Goal: Use online tool/utility: Utilize a website feature to perform a specific function

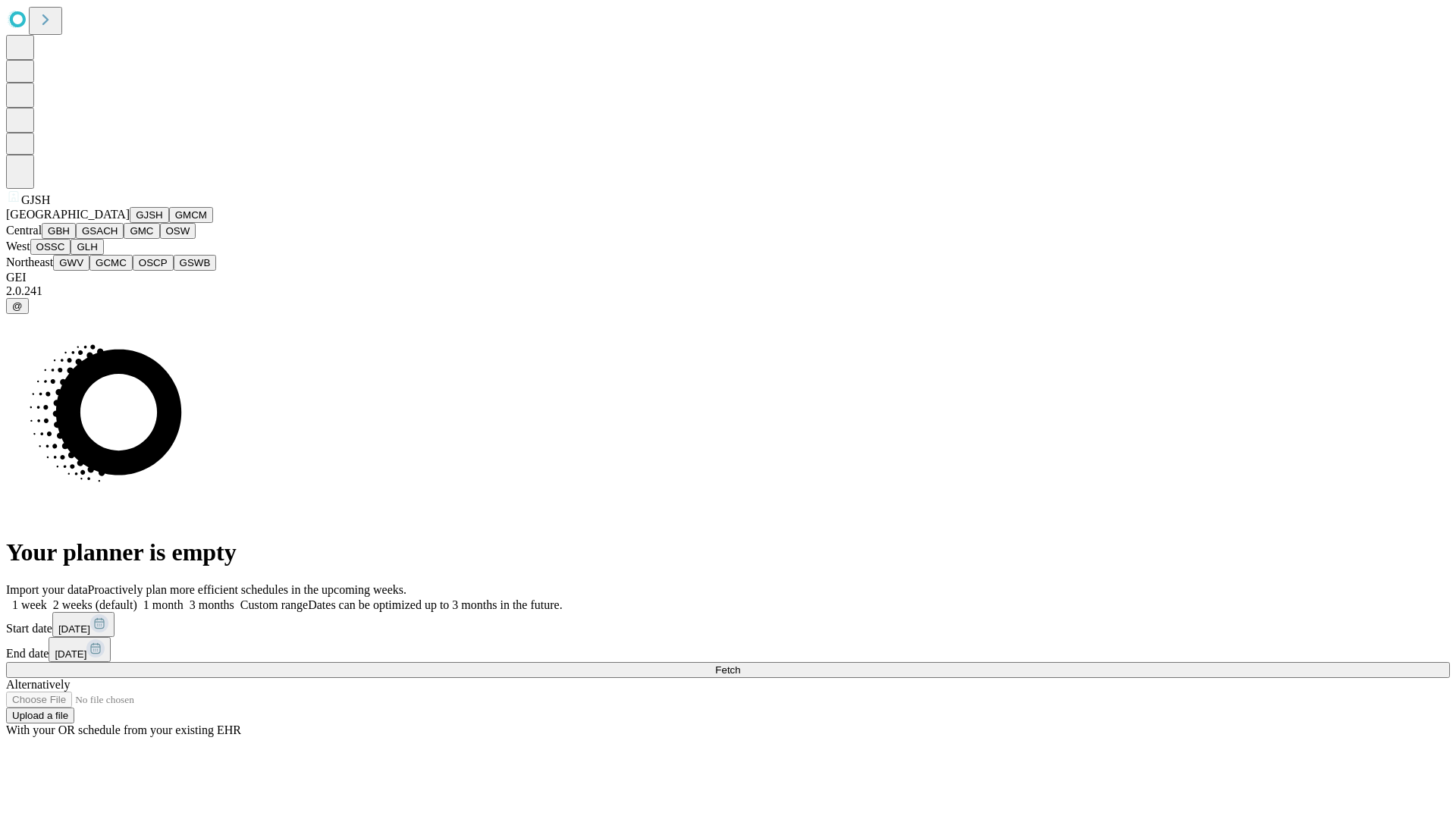
click at [130, 223] on button "GJSH" at bounding box center [150, 215] width 40 height 16
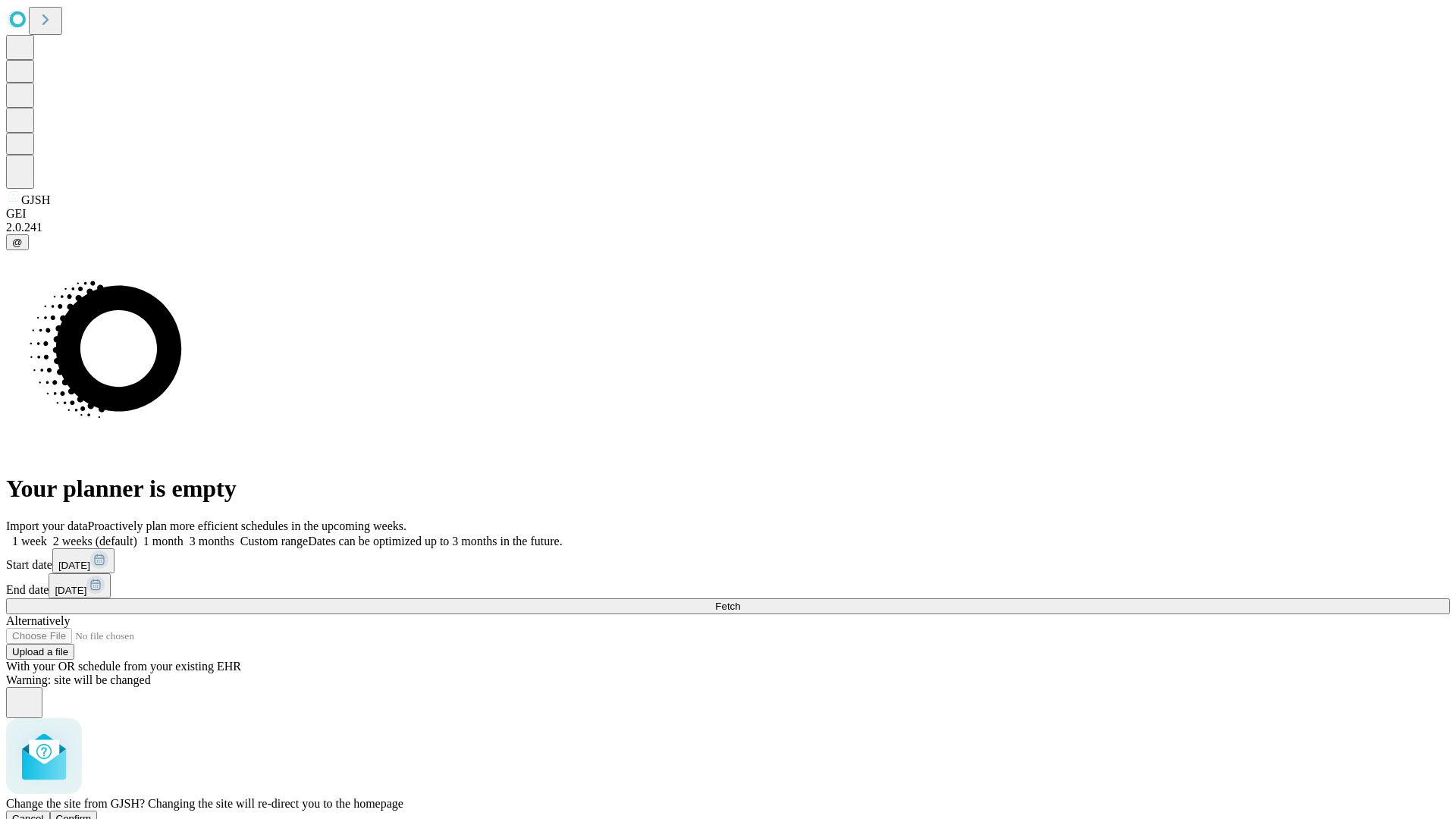
click at [92, 813] on span "Confirm" at bounding box center [74, 818] width 35 height 11
click at [184, 535] on label "1 month" at bounding box center [160, 541] width 46 height 13
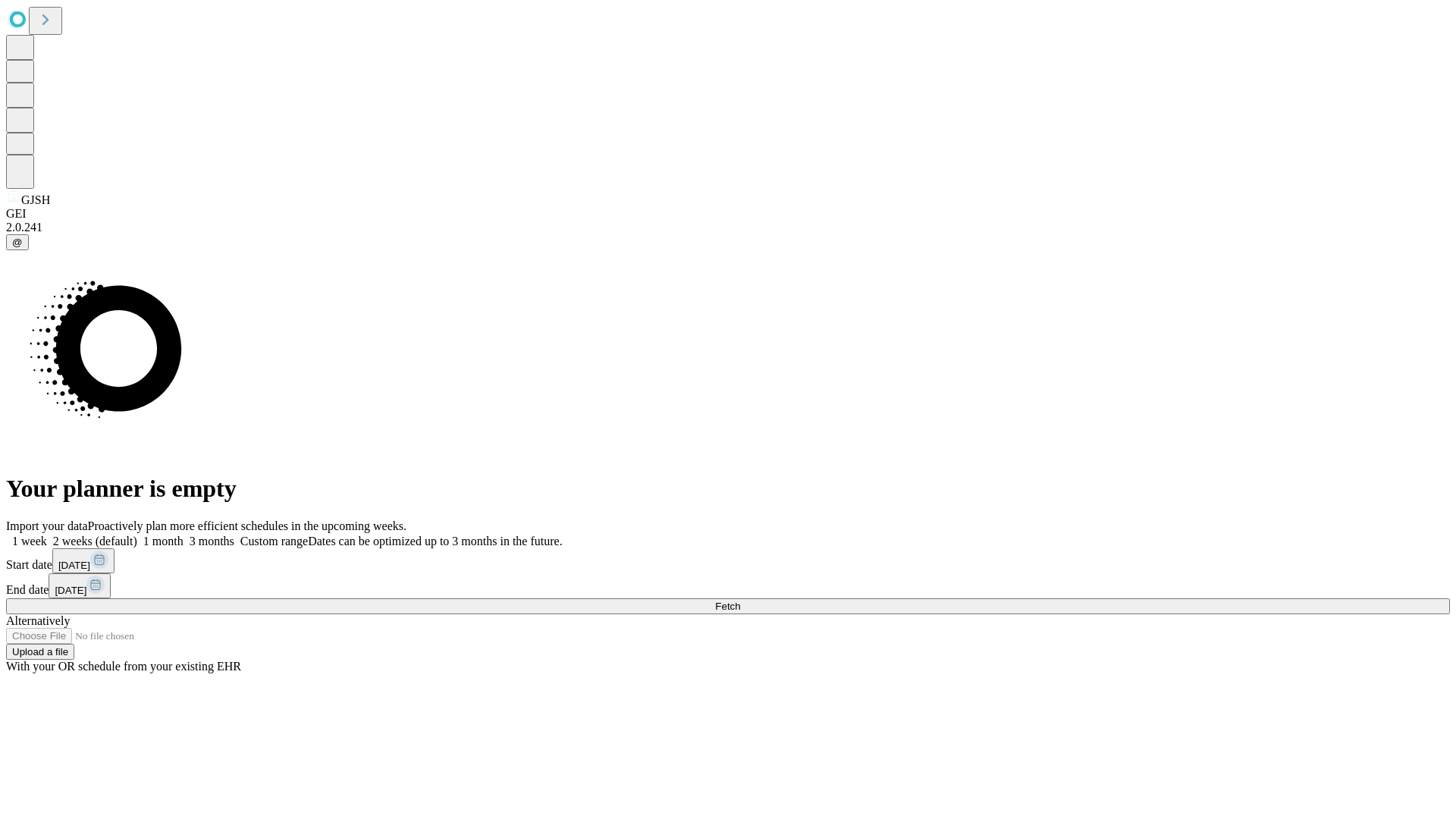
click at [740, 601] on span "Fetch" at bounding box center [727, 606] width 25 height 11
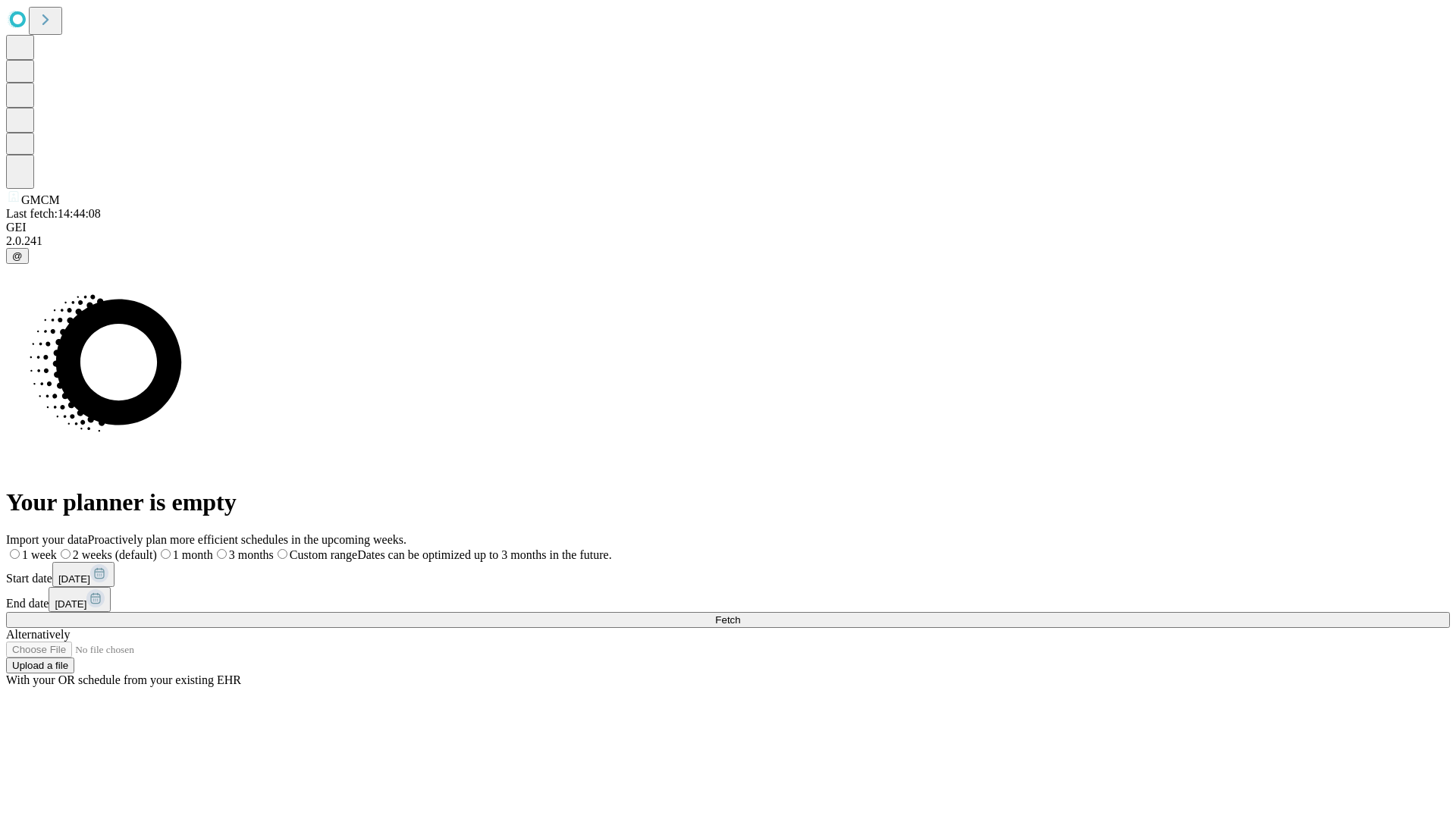
click at [213, 549] on label "1 month" at bounding box center [184, 555] width 56 height 13
click at [740, 615] on span "Fetch" at bounding box center [727, 620] width 25 height 11
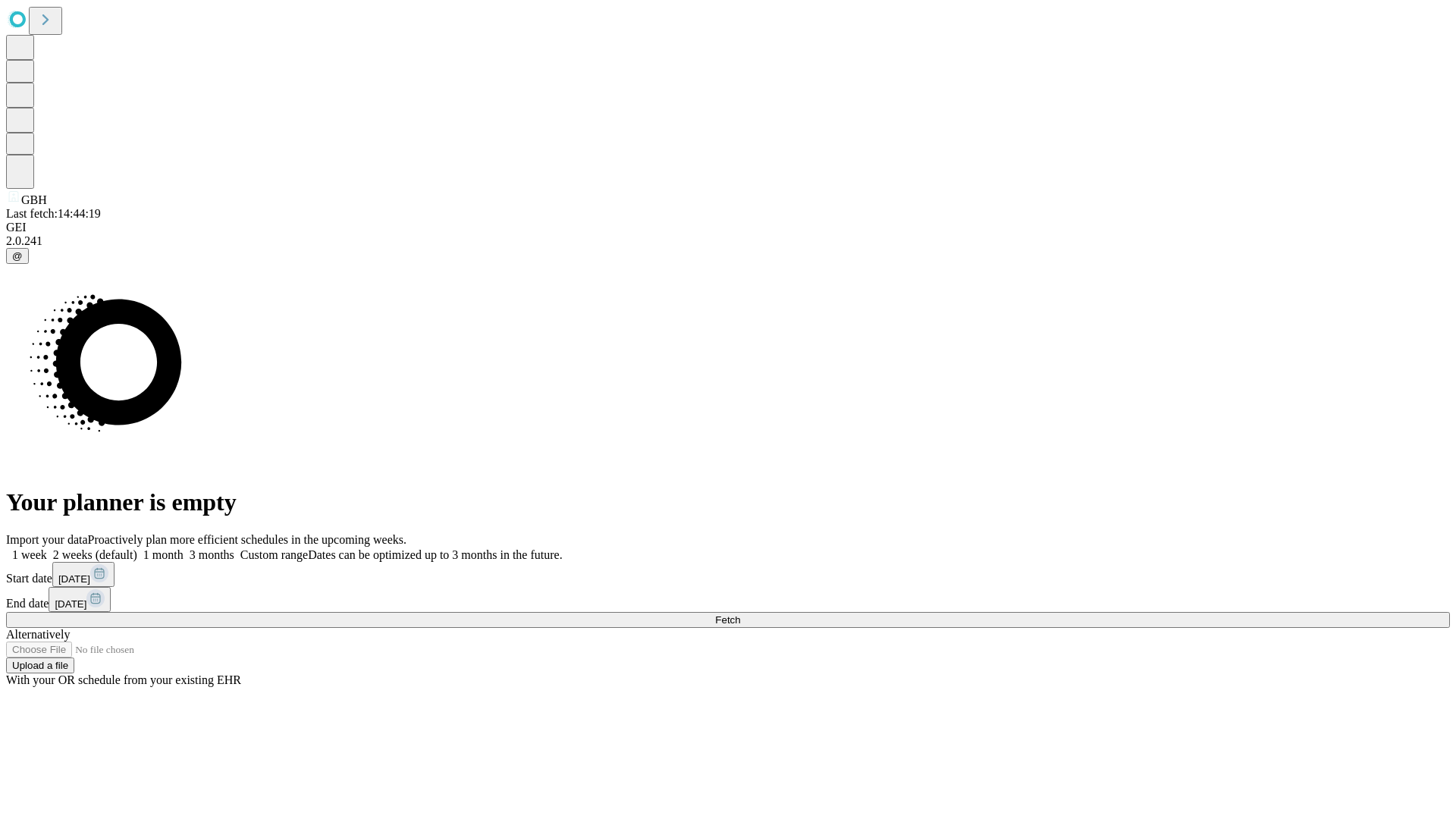
click at [184, 549] on label "1 month" at bounding box center [160, 555] width 46 height 13
click at [740, 615] on span "Fetch" at bounding box center [727, 620] width 25 height 11
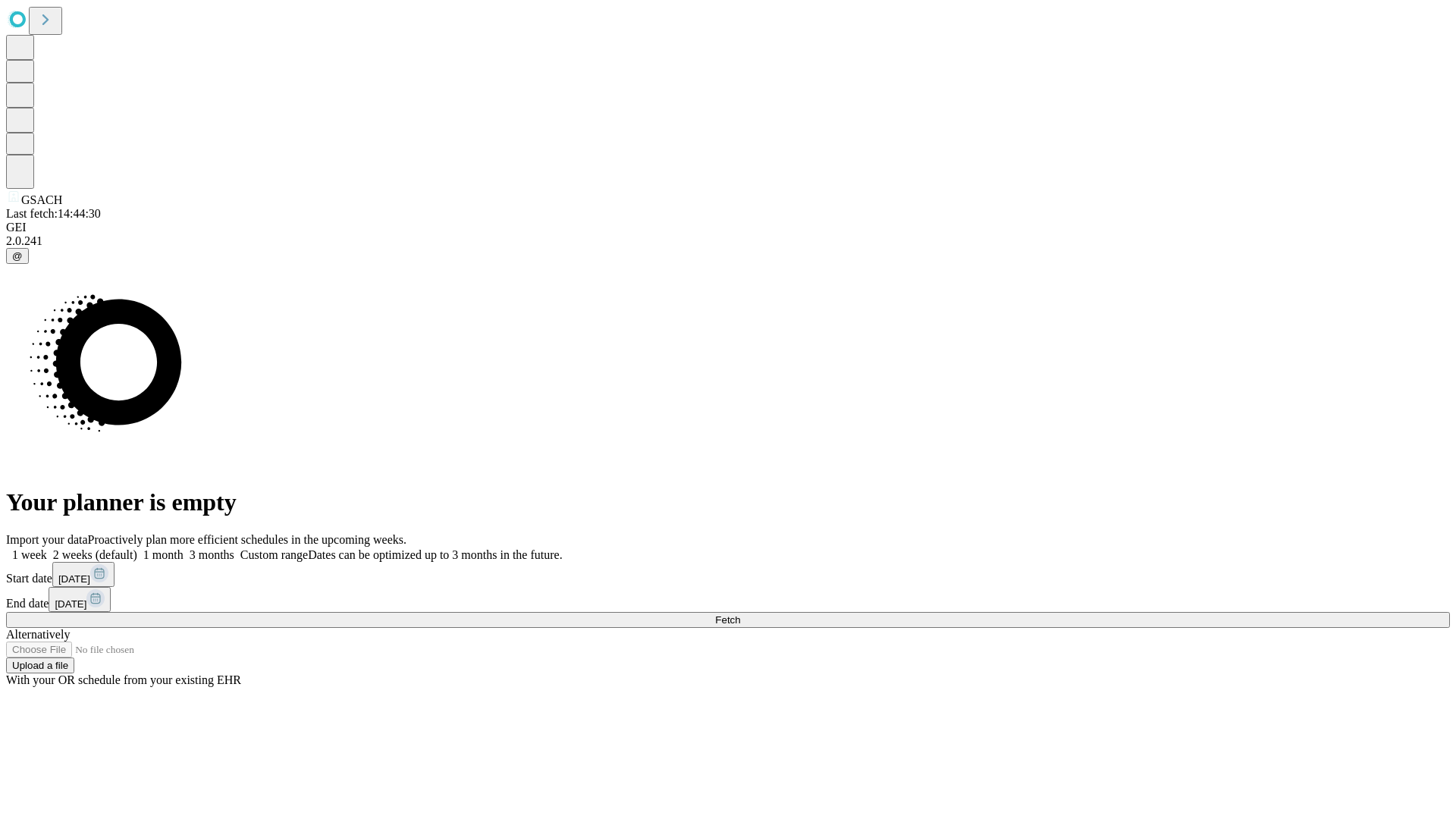
click at [184, 549] on label "1 month" at bounding box center [160, 555] width 46 height 13
click at [740, 615] on span "Fetch" at bounding box center [727, 620] width 25 height 11
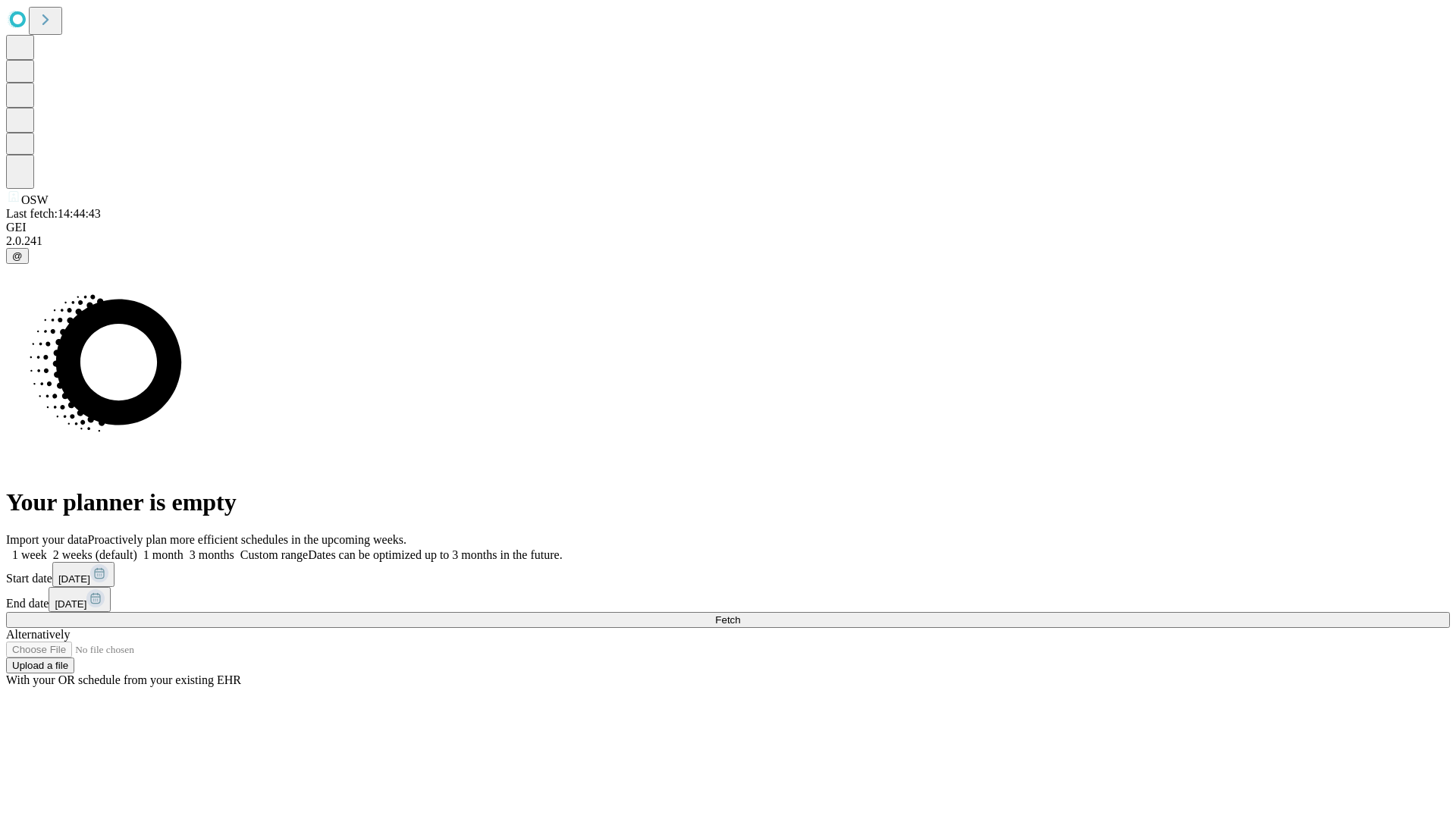
click at [184, 549] on label "1 month" at bounding box center [160, 555] width 46 height 13
click at [740, 615] on span "Fetch" at bounding box center [727, 620] width 25 height 11
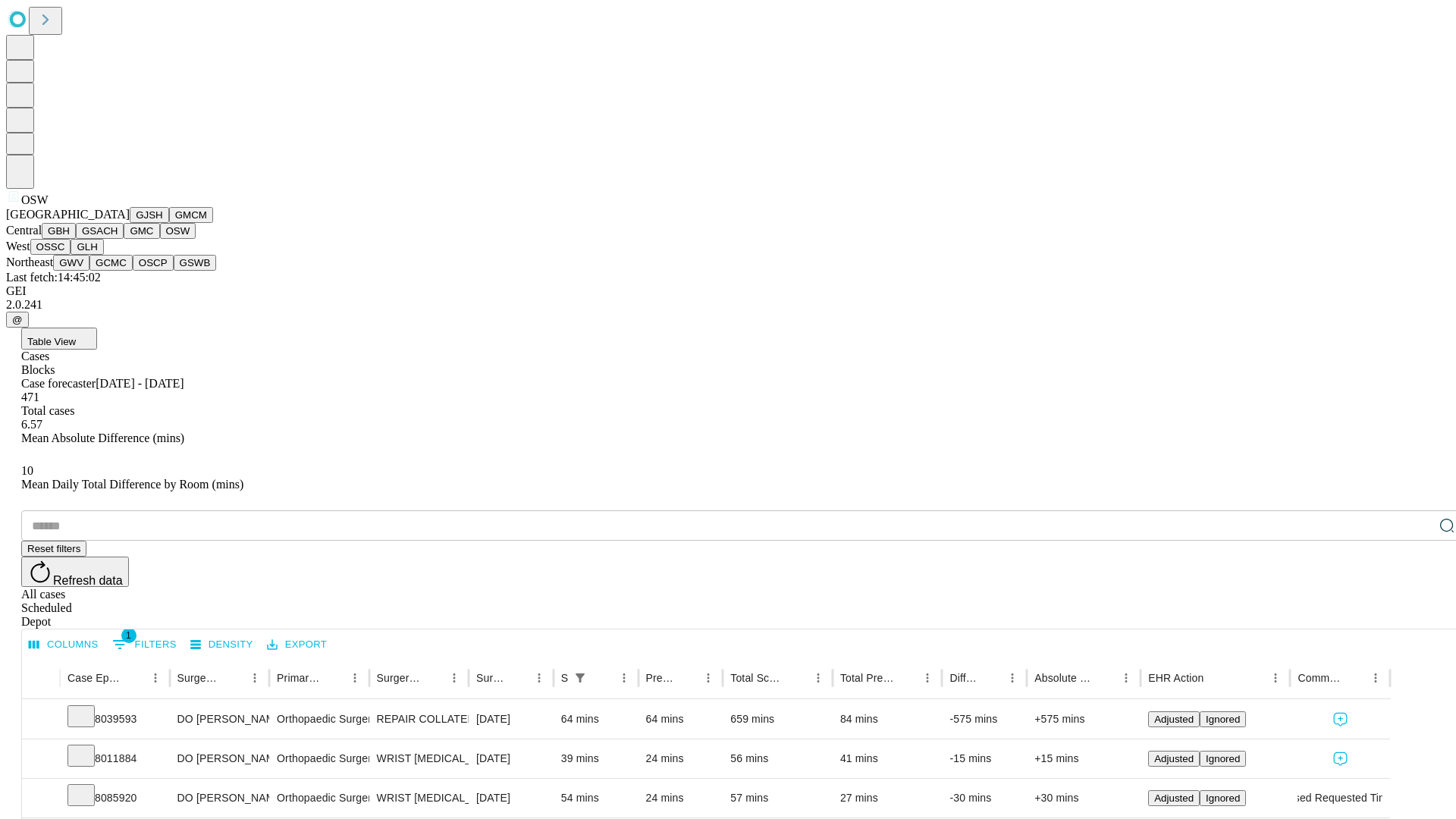
click at [71, 255] on button "OSSC" at bounding box center [50, 247] width 41 height 16
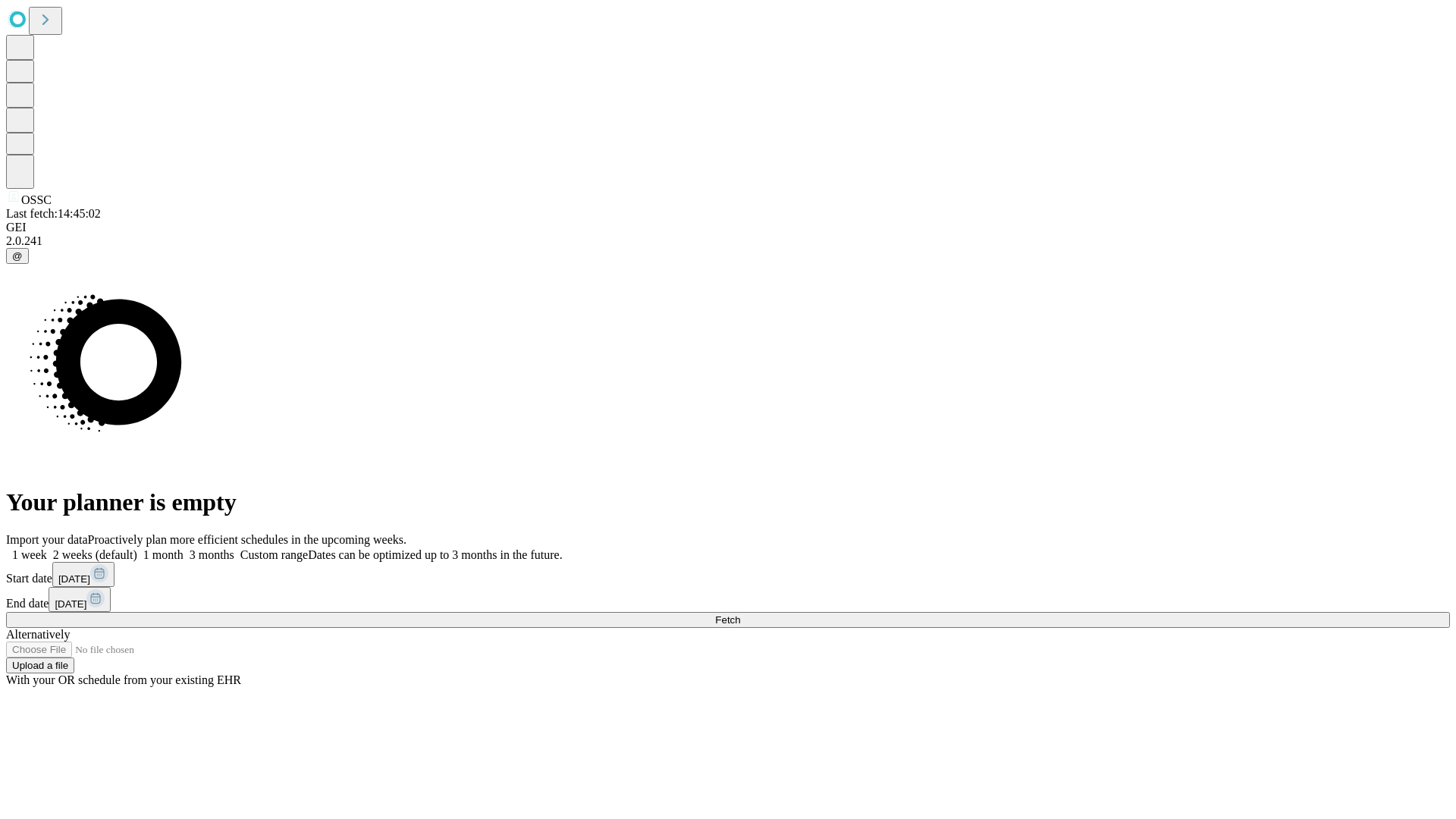
click at [184, 549] on label "1 month" at bounding box center [160, 555] width 46 height 13
click at [740, 615] on span "Fetch" at bounding box center [727, 620] width 25 height 11
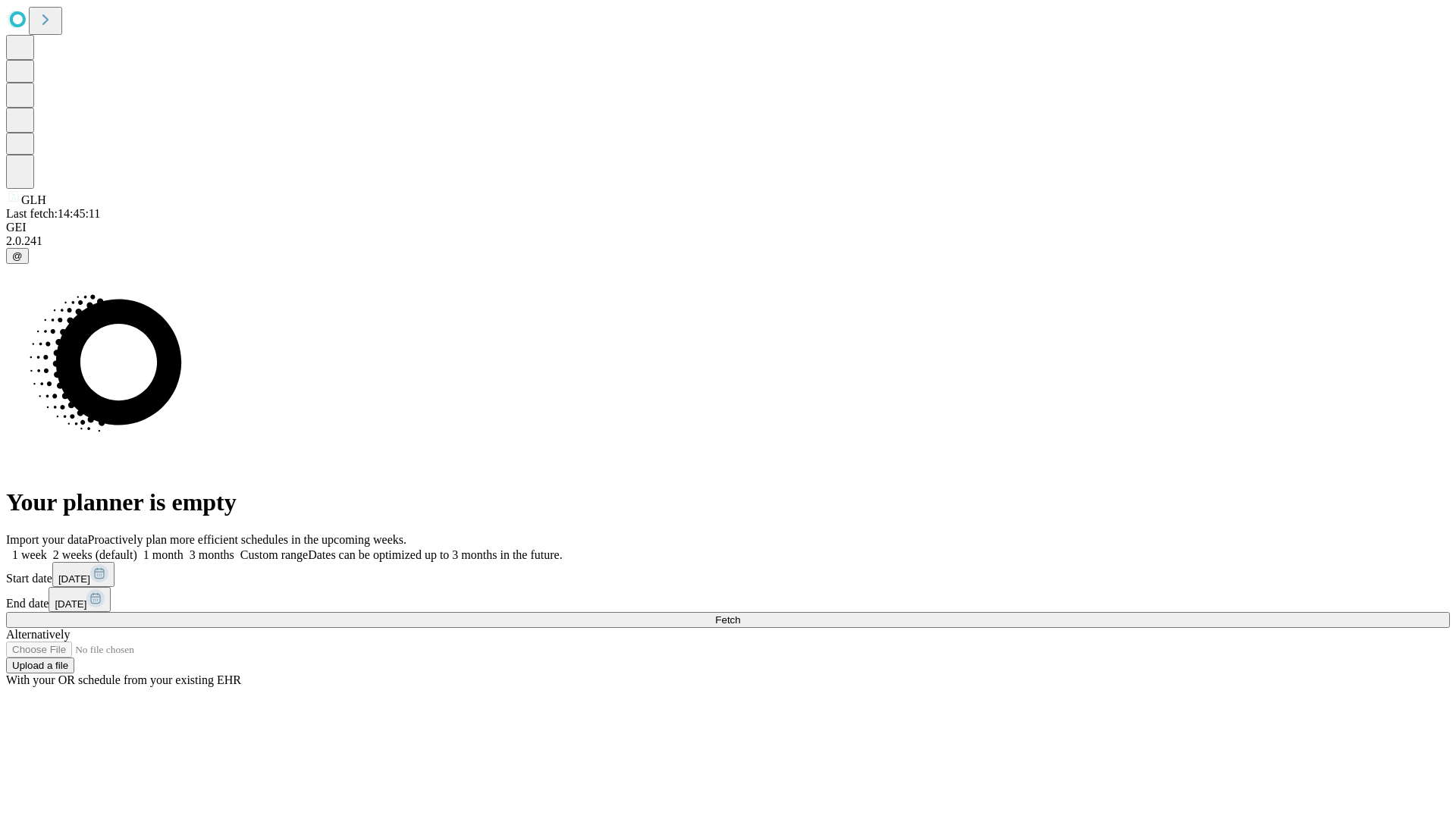
click at [184, 549] on label "1 month" at bounding box center [160, 555] width 46 height 13
click at [740, 615] on span "Fetch" at bounding box center [727, 620] width 25 height 11
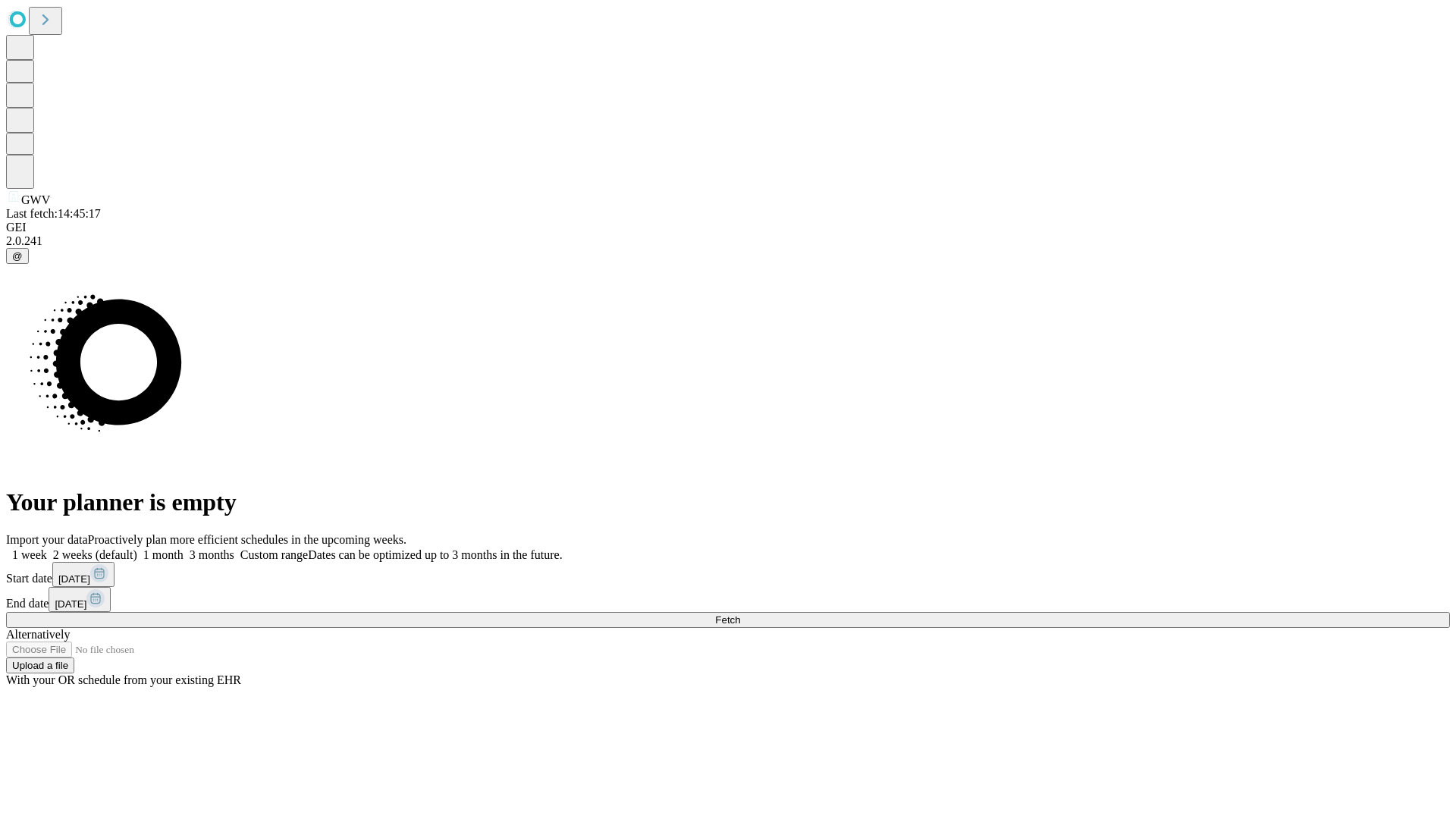
click at [184, 549] on label "1 month" at bounding box center [160, 555] width 46 height 13
click at [740, 615] on span "Fetch" at bounding box center [727, 620] width 25 height 11
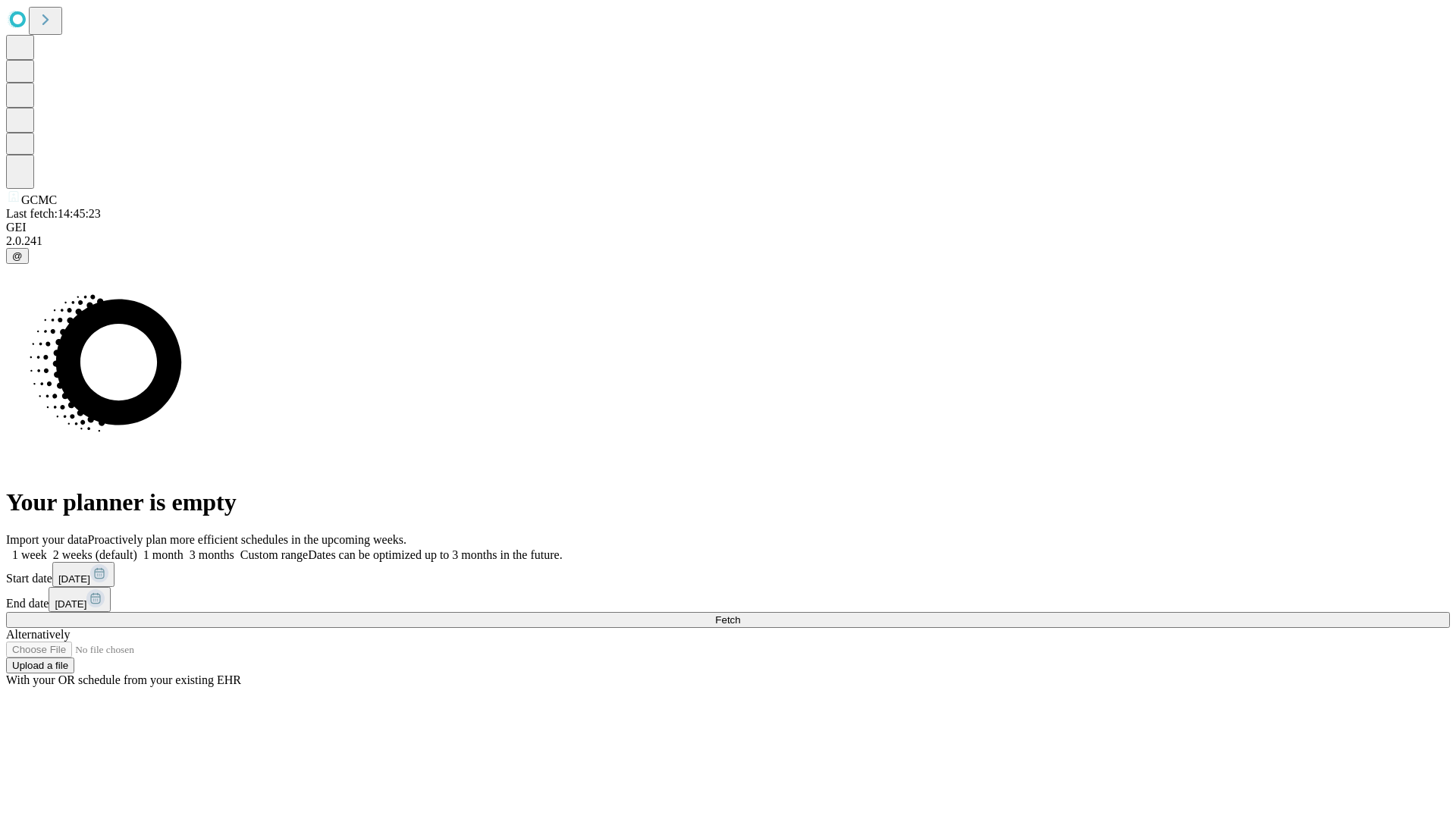
click at [184, 549] on label "1 month" at bounding box center [160, 555] width 46 height 13
click at [740, 615] on span "Fetch" at bounding box center [727, 620] width 25 height 11
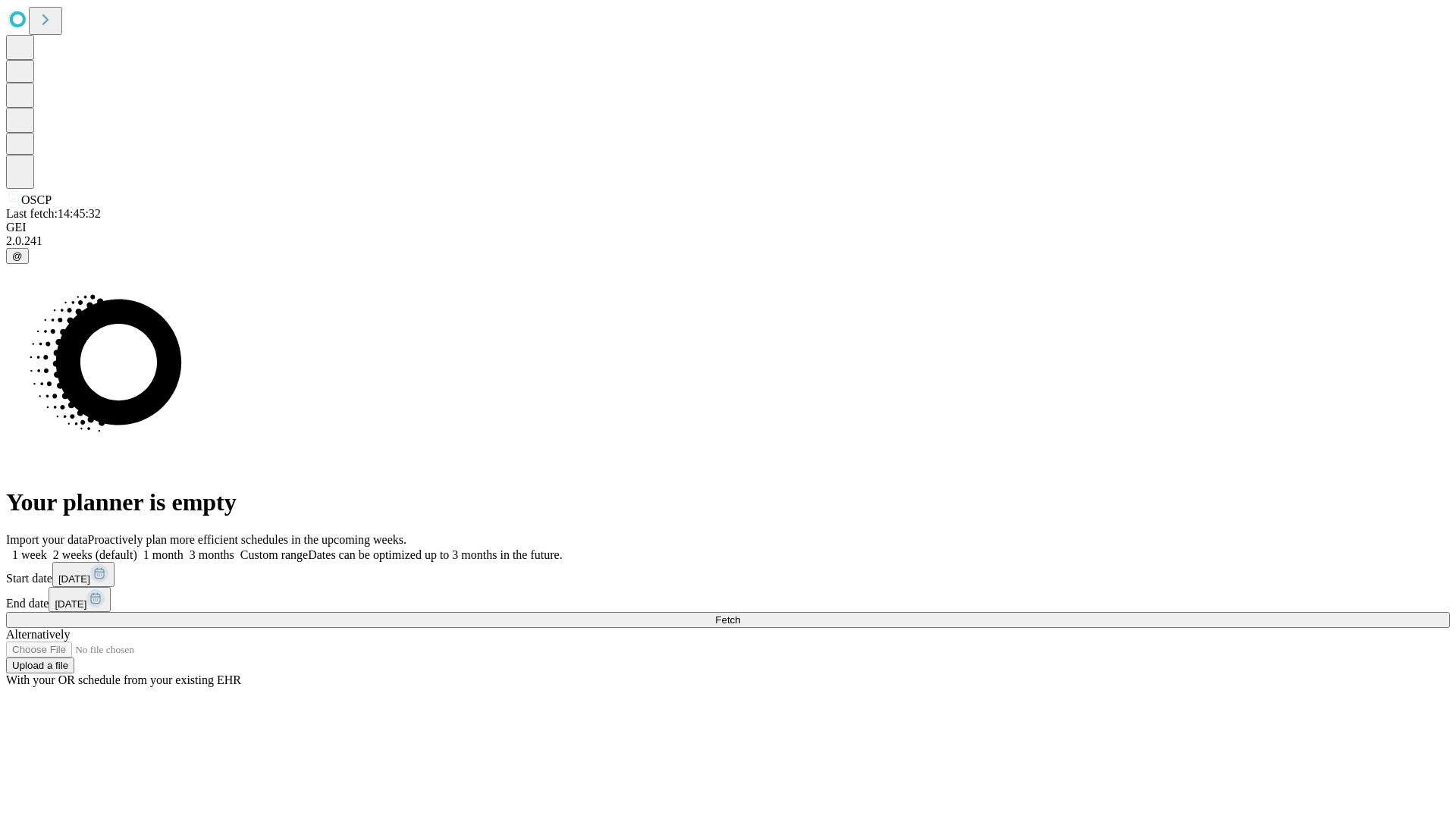
click at [740, 615] on span "Fetch" at bounding box center [727, 620] width 25 height 11
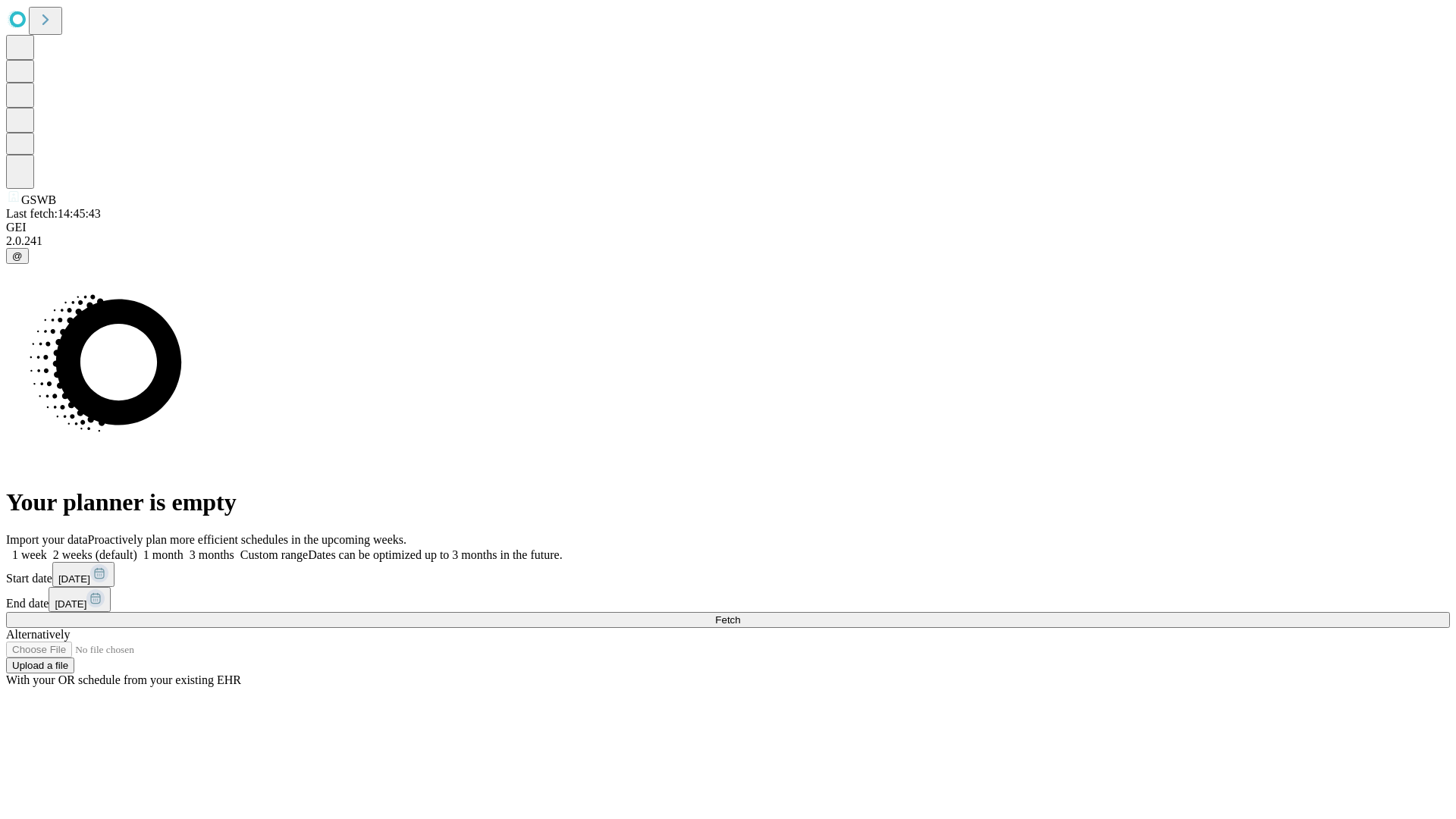
click at [184, 549] on label "1 month" at bounding box center [160, 555] width 46 height 13
click at [740, 615] on span "Fetch" at bounding box center [727, 620] width 25 height 11
